Goal: Task Accomplishment & Management: Complete application form

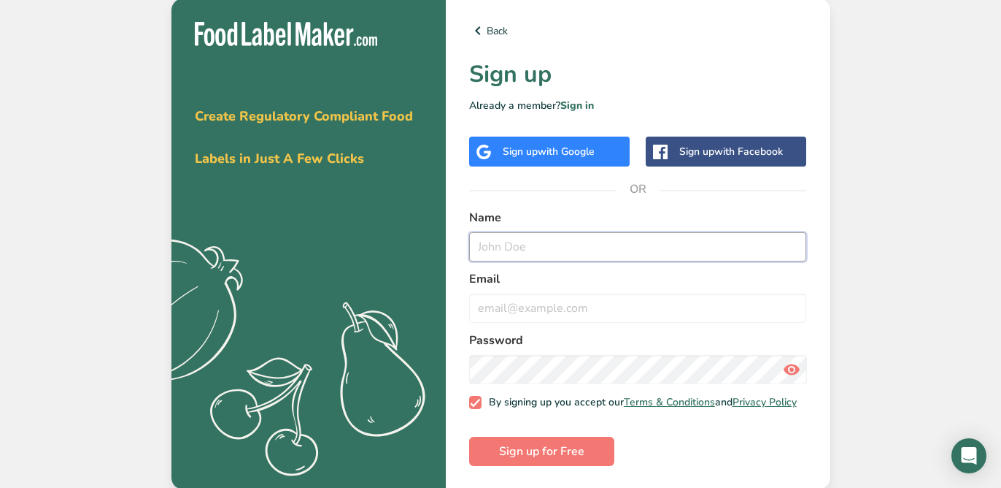
click at [514, 243] on input "text" at bounding box center [638, 246] width 338 height 29
type input "g"
type input "[PERSON_NAME]"
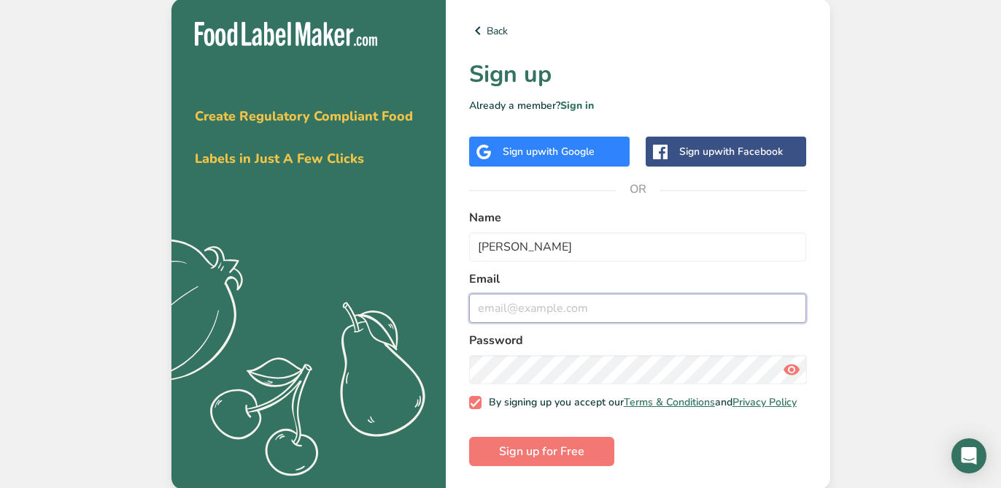
click at [658, 312] on input "email" at bounding box center [638, 307] width 338 height 29
type input "[EMAIL_ADDRESS][DOMAIN_NAME]"
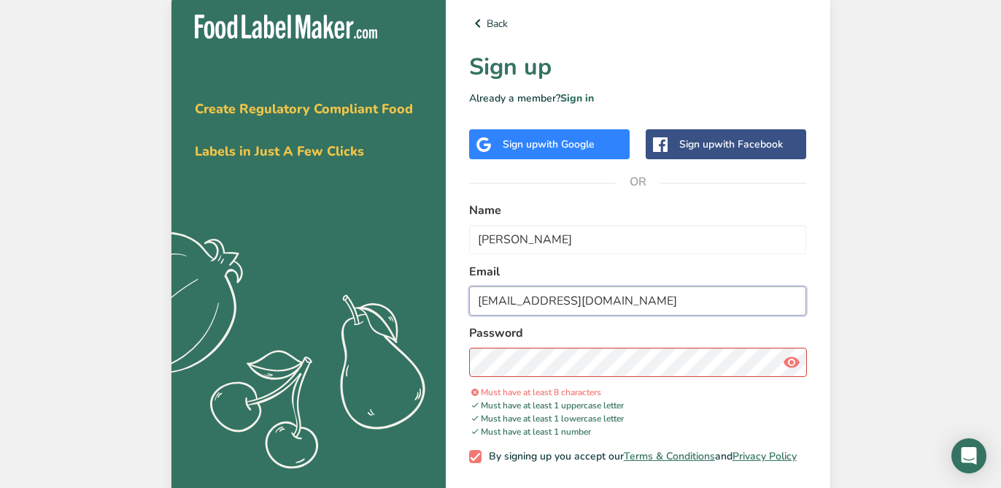
click at [683, 296] on input "[EMAIL_ADDRESS][DOMAIN_NAME]" at bounding box center [638, 300] width 338 height 29
click at [425, 367] on section "Get your free trial [DATE] Create Regulatory Compliant Food Labels in Just A Fe…" at bounding box center [501, 267] width 659 height 552
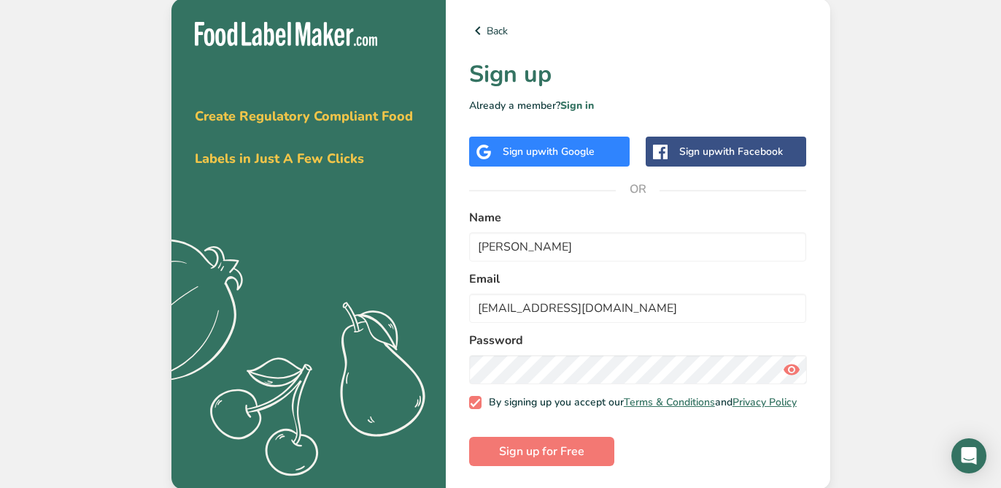
click at [794, 369] on icon at bounding box center [792, 369] width 18 height 26
click at [795, 369] on icon at bounding box center [792, 369] width 18 height 26
click at [794, 369] on icon at bounding box center [792, 369] width 18 height 26
click at [796, 369] on icon at bounding box center [792, 369] width 18 height 26
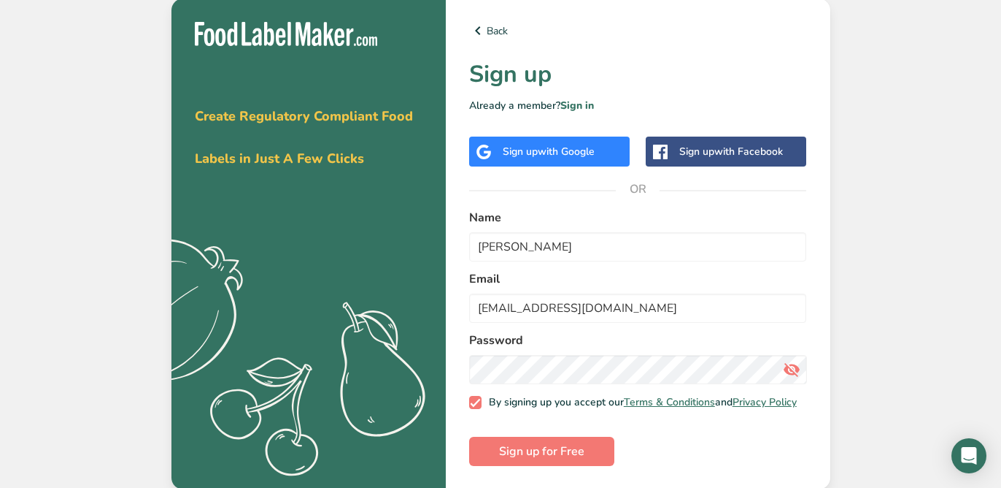
click at [804, 369] on span at bounding box center [791, 369] width 29 height 29
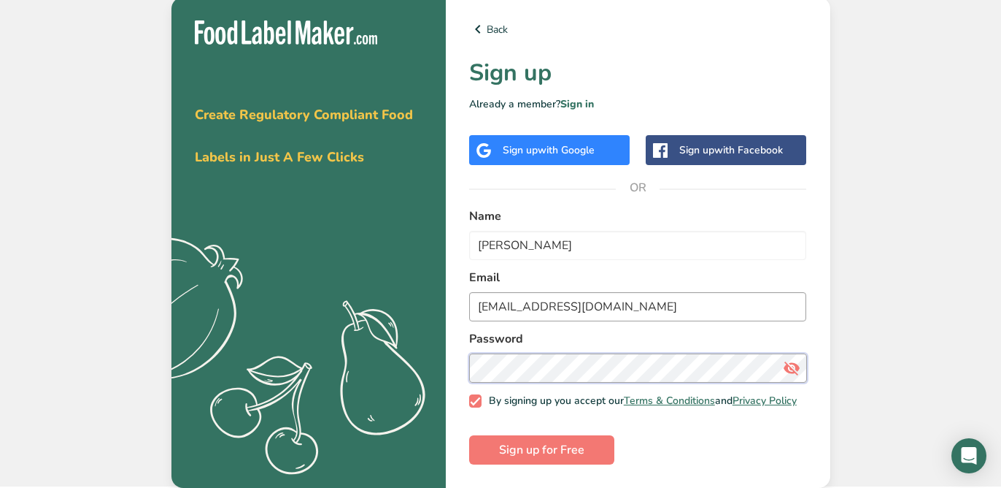
scroll to position [5, 0]
click at [548, 453] on span "Sign up for Free" at bounding box center [541, 450] width 85 height 18
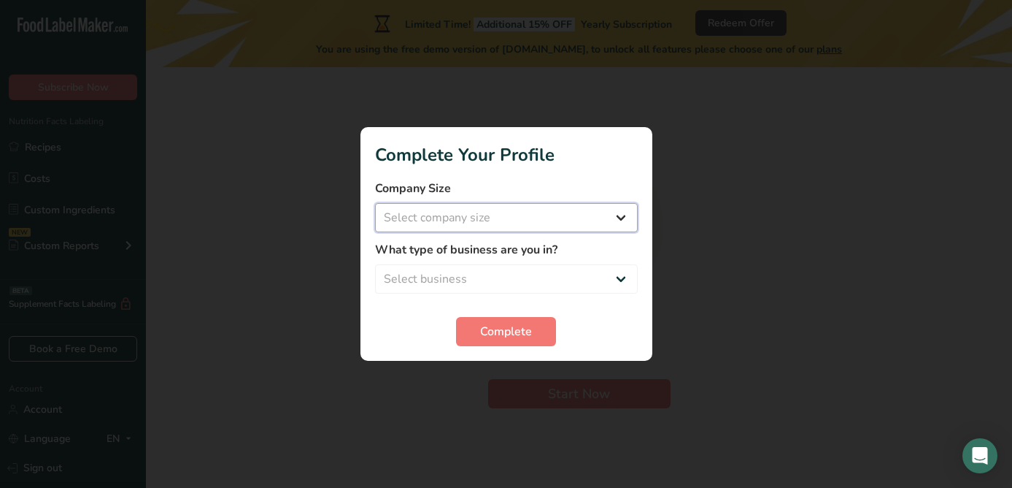
click at [485, 217] on select "Select company size Fewer than 10 Employees 10 to 50 Employees 51 to 500 Employ…" at bounding box center [506, 217] width 263 height 29
select select "1"
click at [375, 203] on select "Select company size Fewer than 10 Employees 10 to 50 Employees 51 to 500 Employ…" at bounding box center [506, 217] width 263 height 29
click at [481, 283] on select "Select business Packaged Food Manufacturer Restaurant & Cafe Bakery Meal Plans …" at bounding box center [506, 278] width 263 height 29
select select "1"
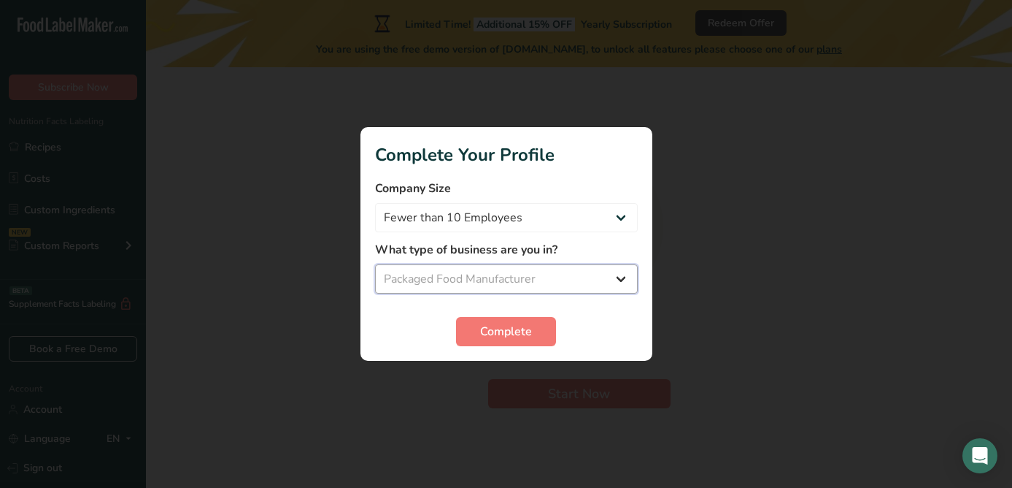
click at [375, 264] on select "Select business Packaged Food Manufacturer Restaurant & Cafe Bakery Meal Plans …" at bounding box center [506, 278] width 263 height 29
click at [502, 325] on span "Complete" at bounding box center [506, 332] width 52 height 18
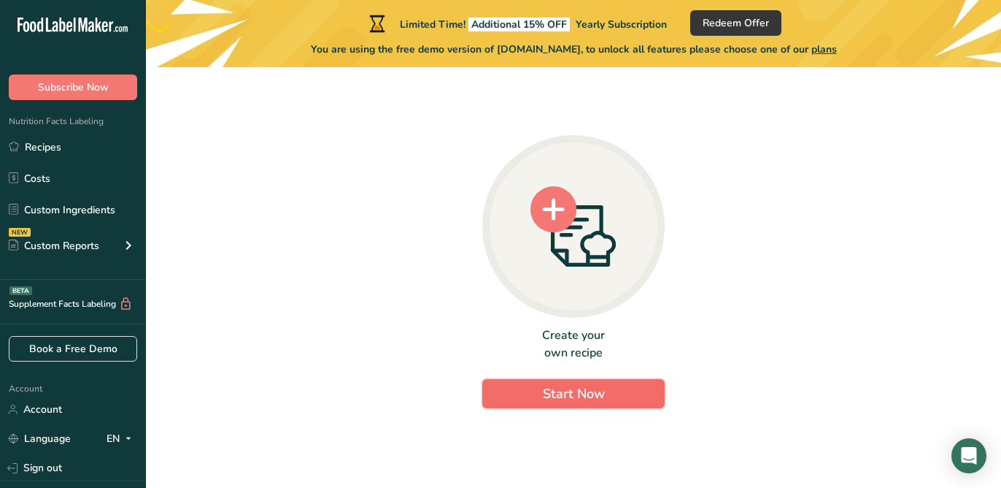
click at [563, 395] on span "Start Now" at bounding box center [574, 394] width 62 height 18
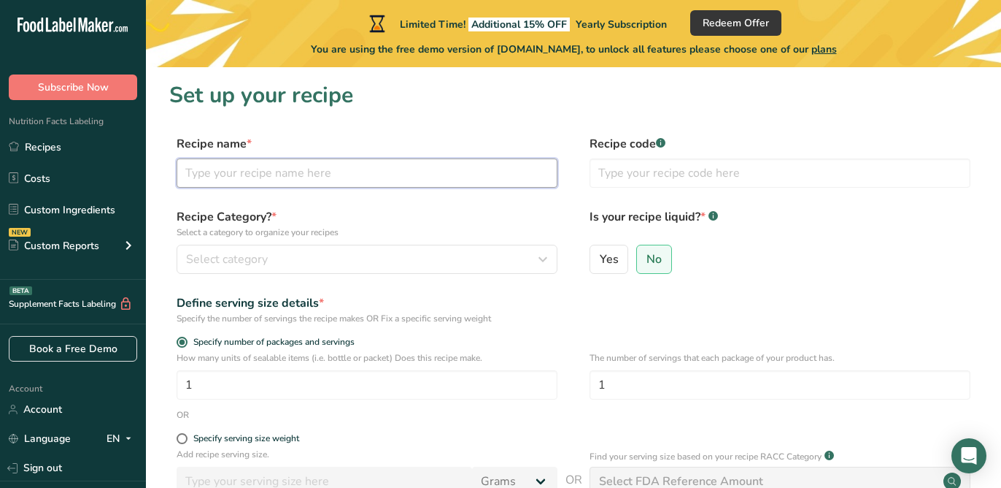
click at [221, 164] on input "text" at bounding box center [367, 172] width 381 height 29
